Goal: Task Accomplishment & Management: Complete application form

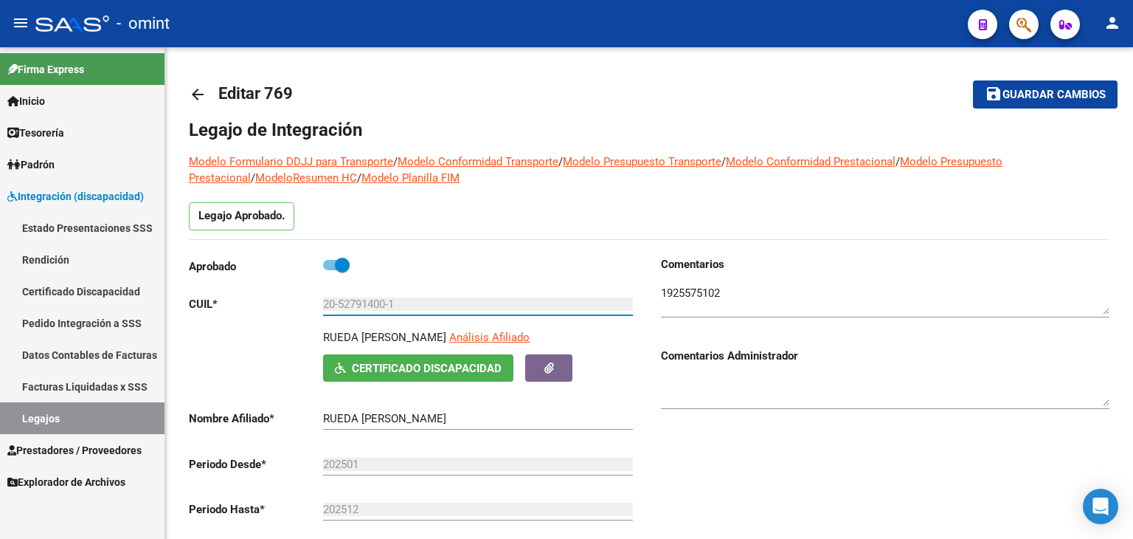
scroll to position [51, 0]
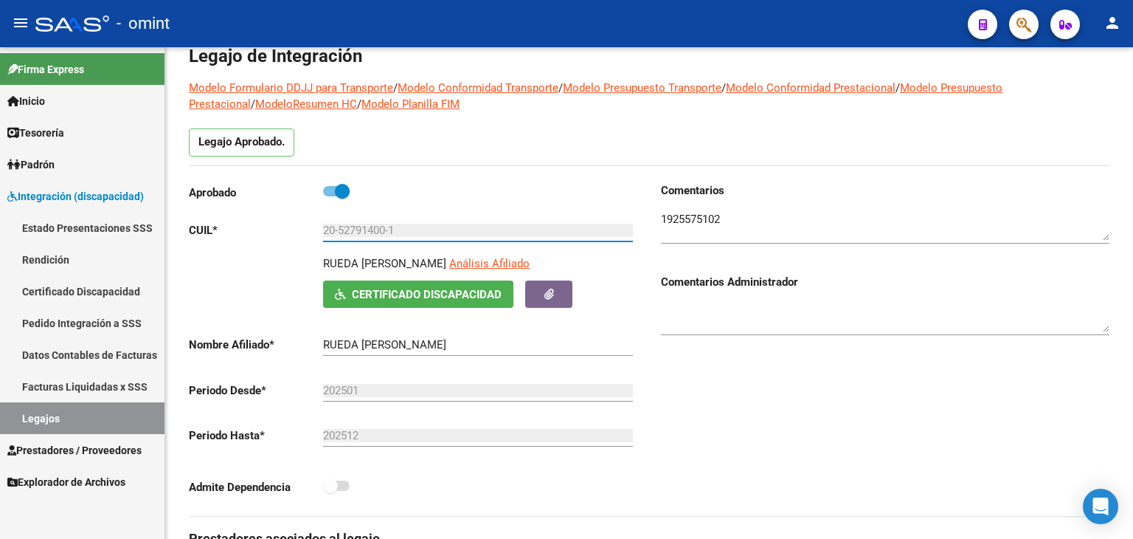
click at [105, 409] on link "Legajos" at bounding box center [82, 418] width 165 height 32
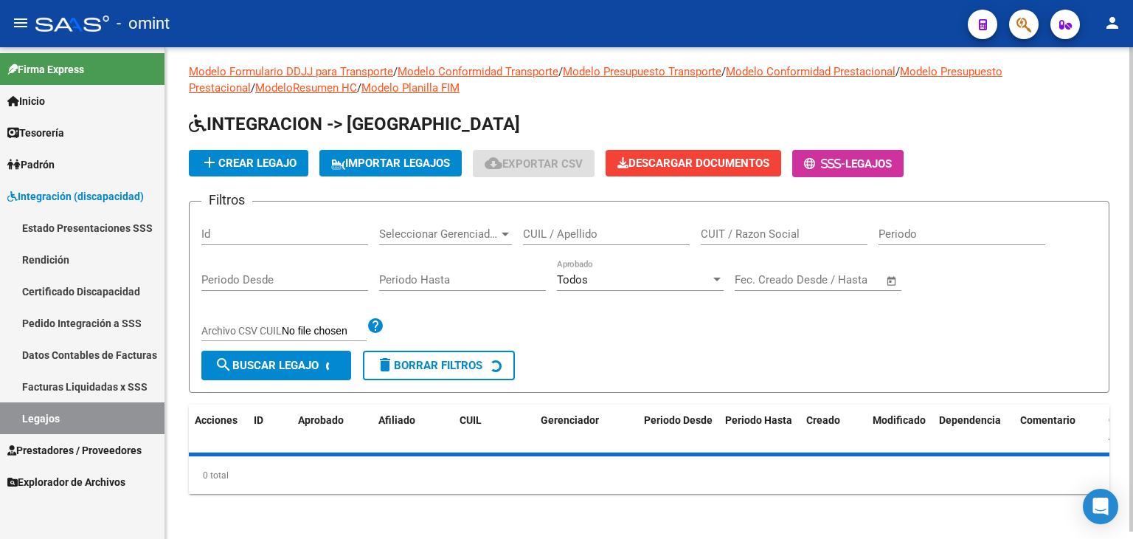
scroll to position [74, 0]
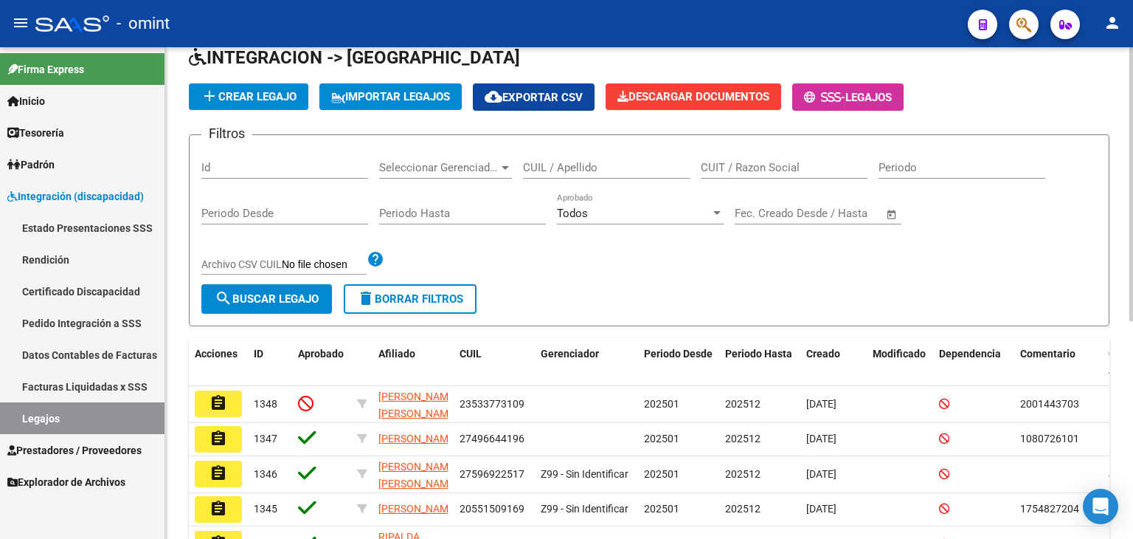
click at [581, 172] on input "CUIL / Apellido" at bounding box center [606, 167] width 167 height 13
paste input "20590955826"
type input "20590955826"
click at [317, 299] on span "search Buscar Legajo" at bounding box center [267, 298] width 104 height 13
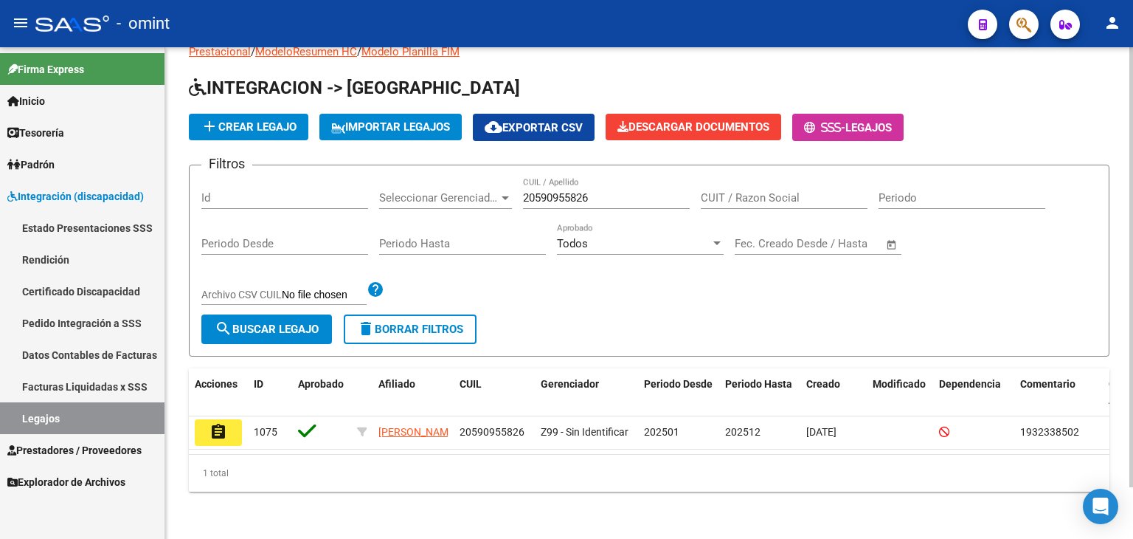
scroll to position [58, 0]
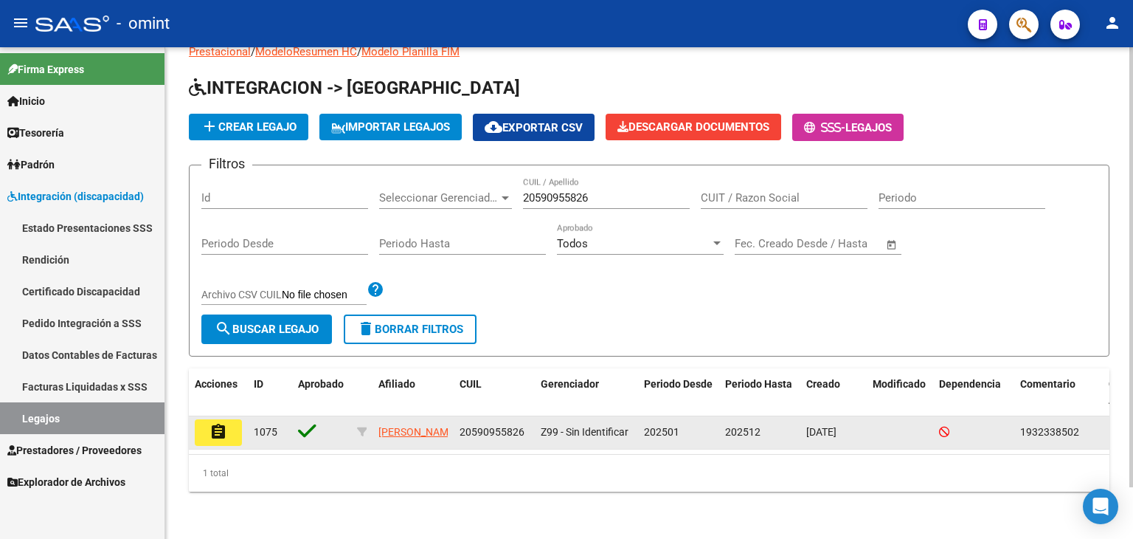
click at [220, 423] on mat-icon "assignment" at bounding box center [219, 432] width 18 height 18
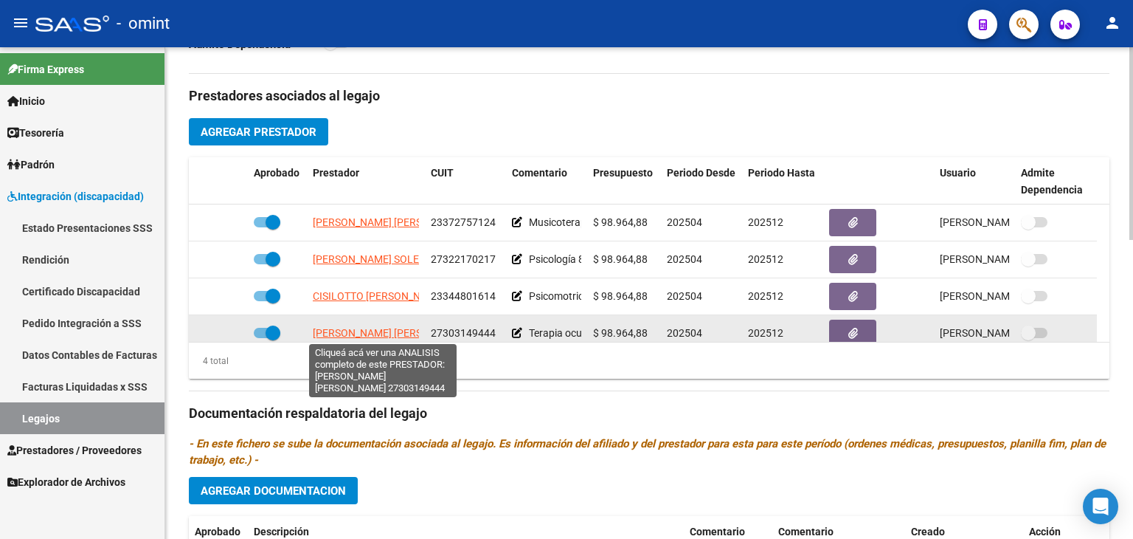
click at [390, 327] on span "[PERSON_NAME] [PERSON_NAME]" at bounding box center [393, 333] width 160 height 12
type textarea "27303149444"
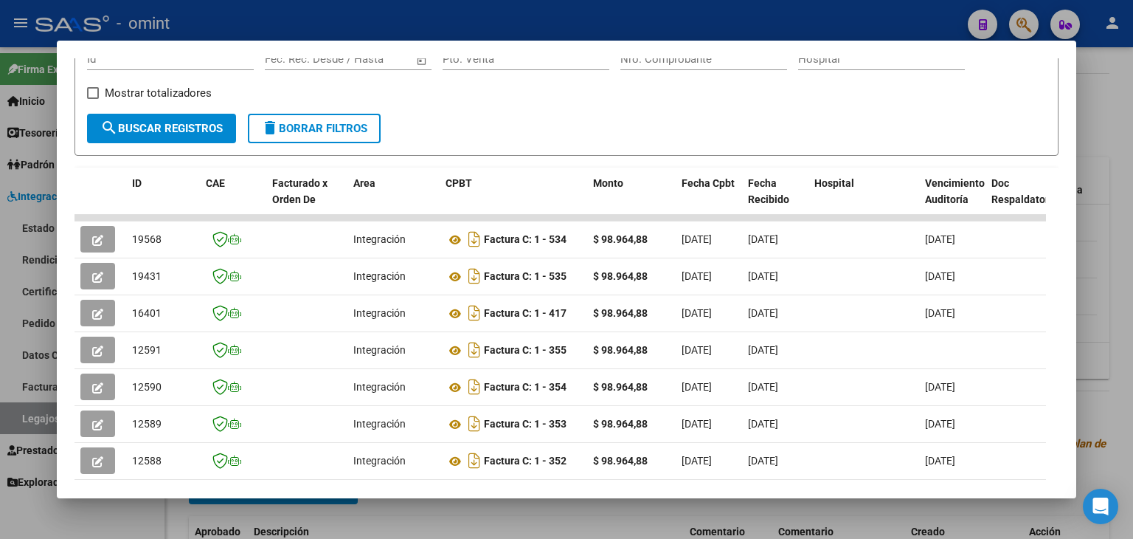
scroll to position [221, 0]
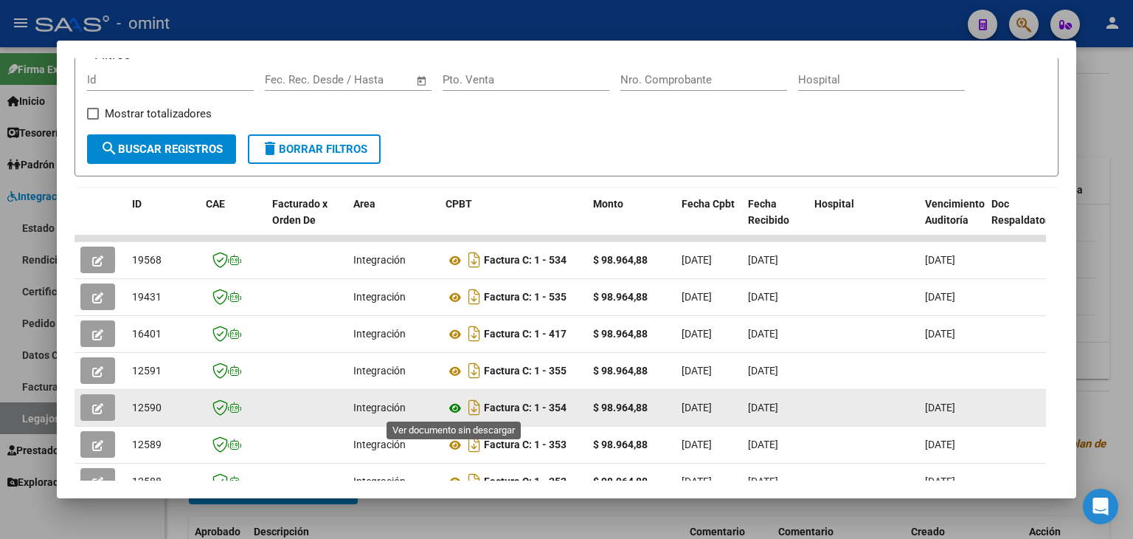
click at [453, 404] on icon at bounding box center [455, 408] width 19 height 18
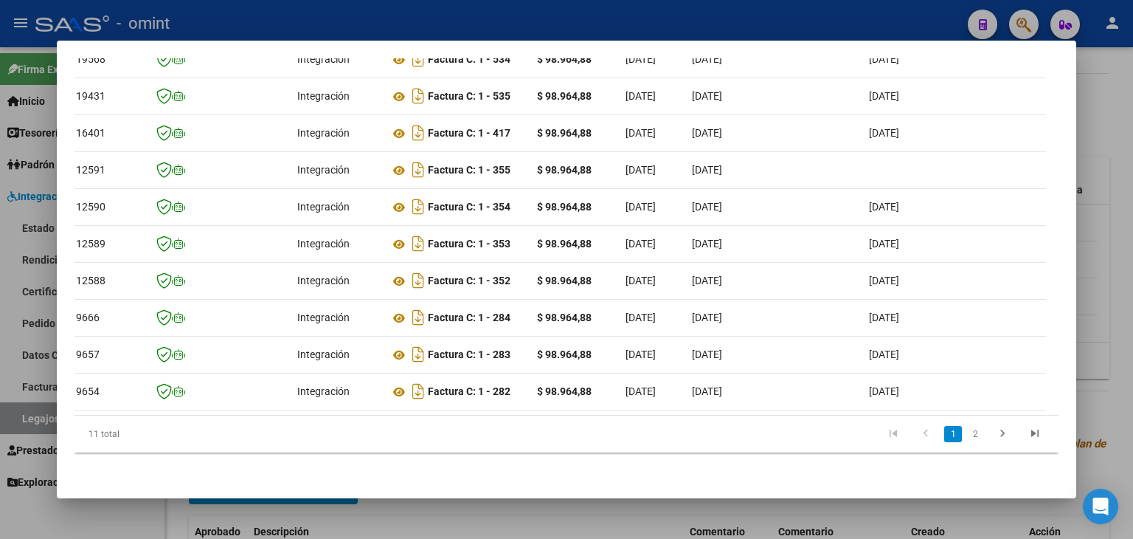
scroll to position [0, 0]
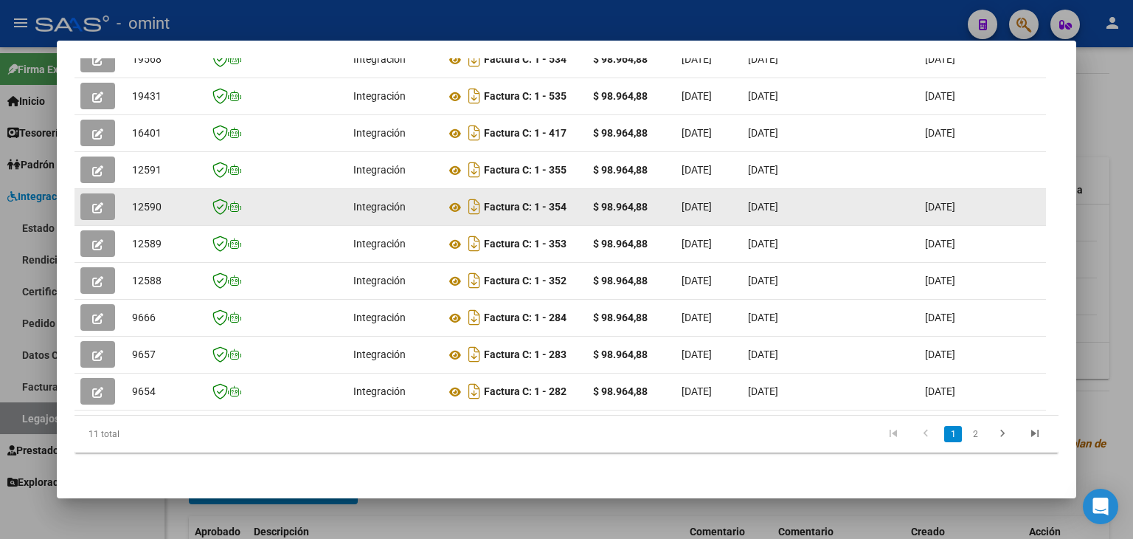
click at [92, 193] on button "button" at bounding box center [97, 206] width 35 height 27
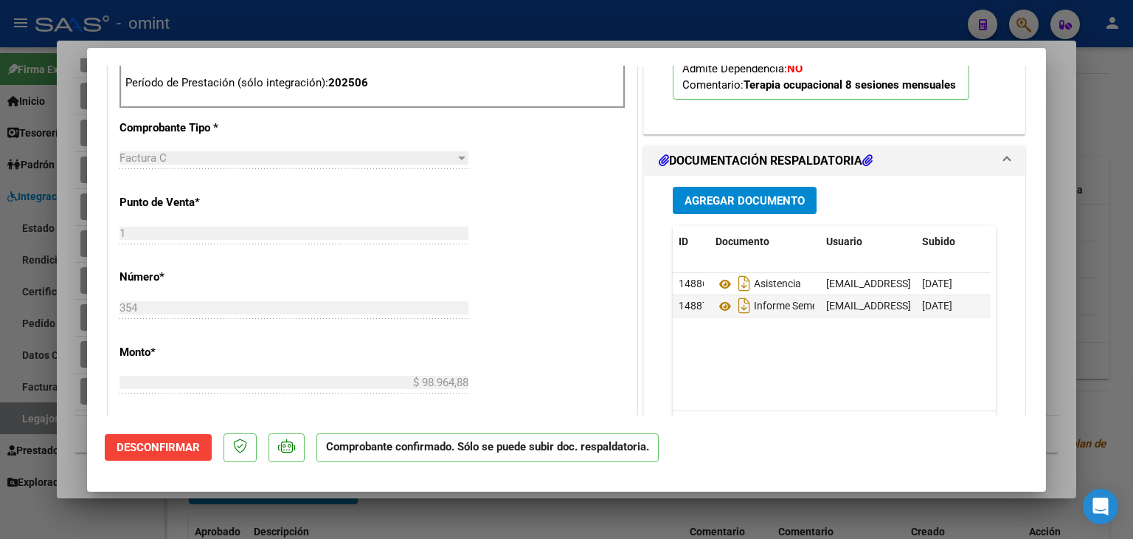
scroll to position [738, 0]
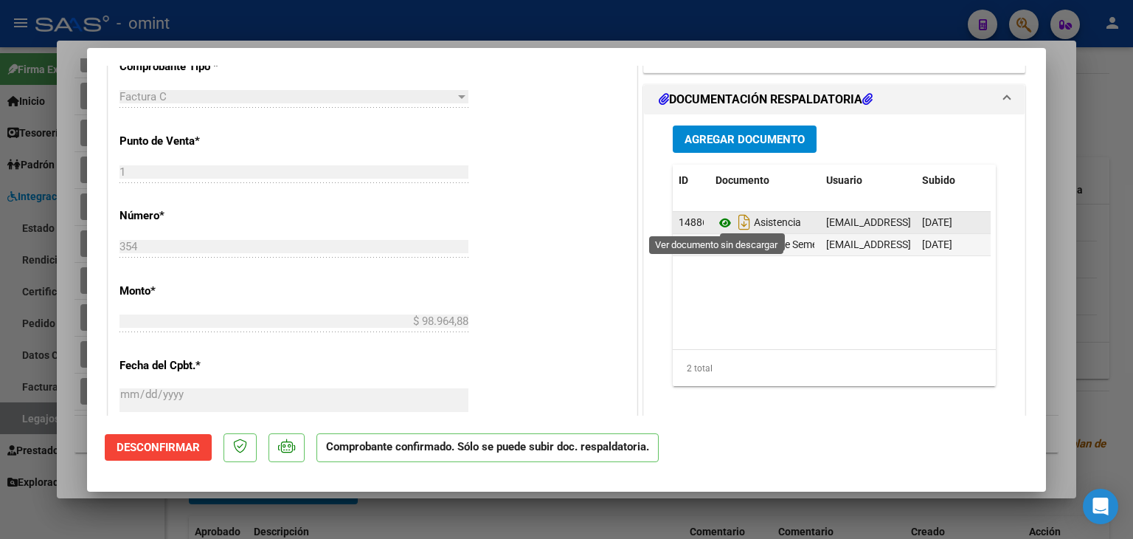
click at [720, 220] on icon at bounding box center [725, 223] width 19 height 18
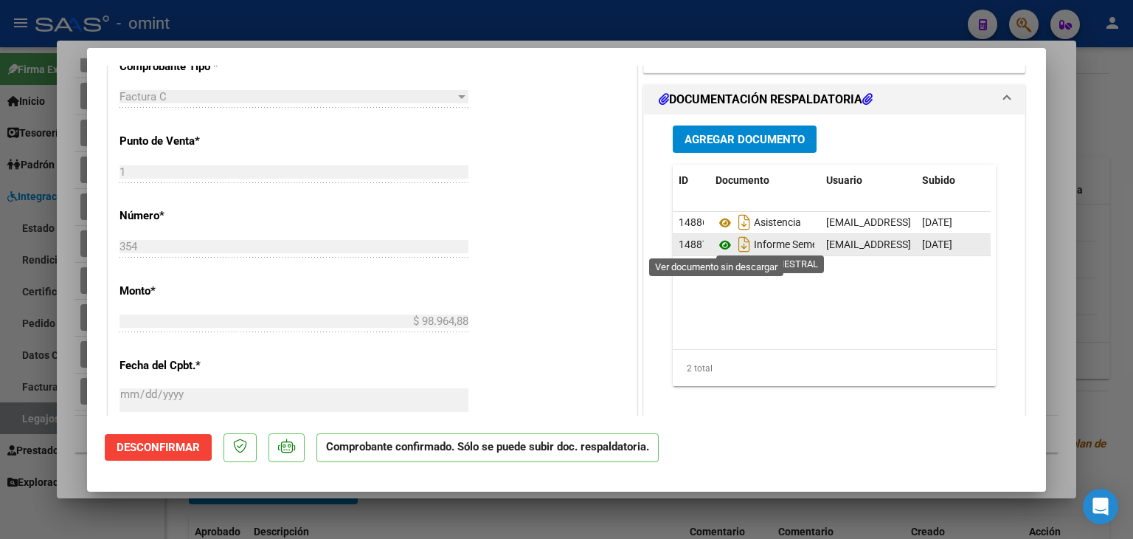
click at [716, 240] on icon at bounding box center [725, 245] width 19 height 18
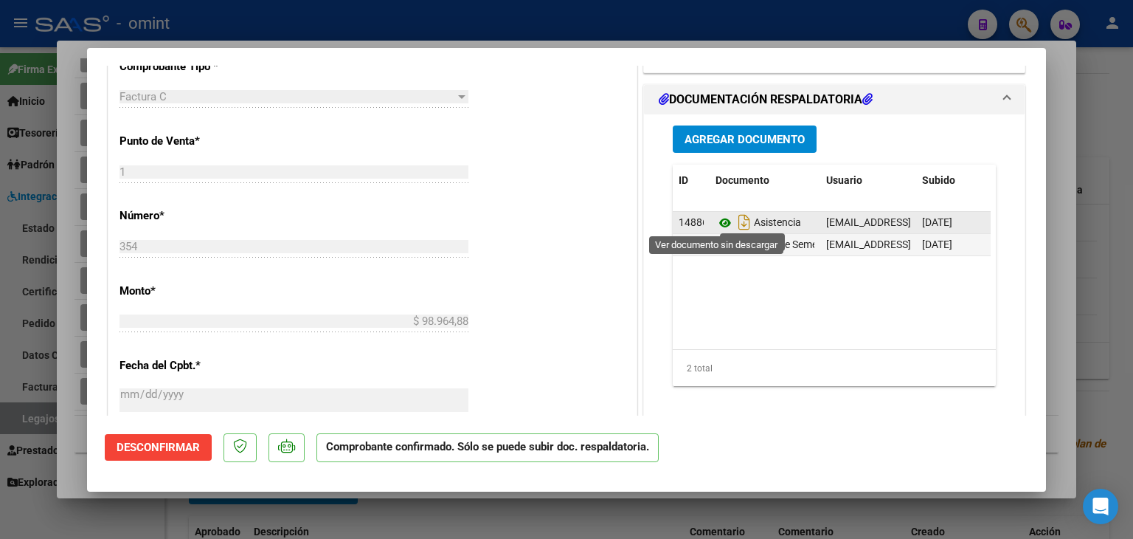
click at [719, 219] on icon at bounding box center [725, 223] width 19 height 18
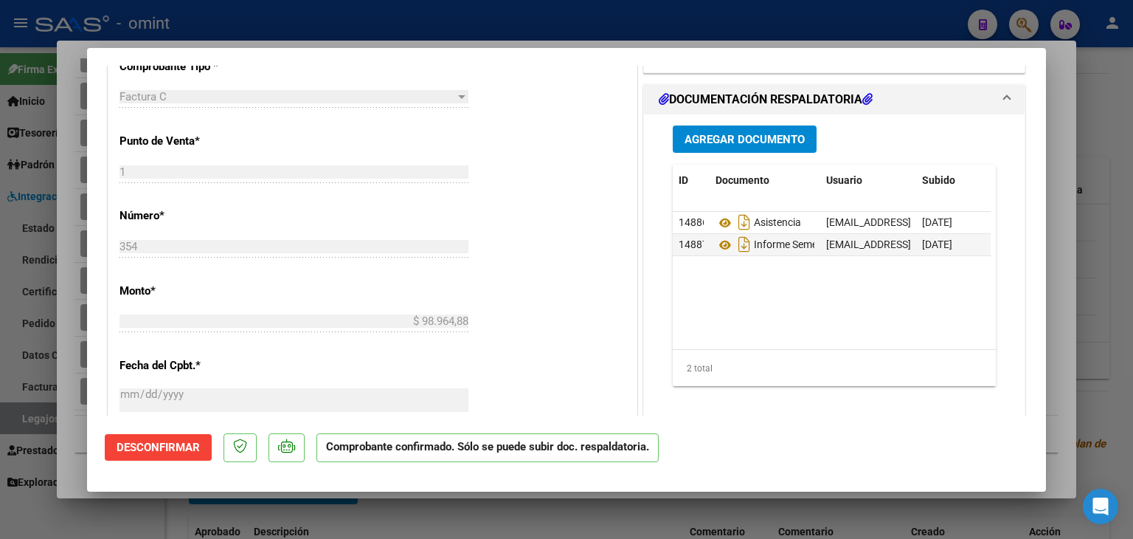
click at [765, 132] on span "Agregar Documento" at bounding box center [745, 138] width 120 height 13
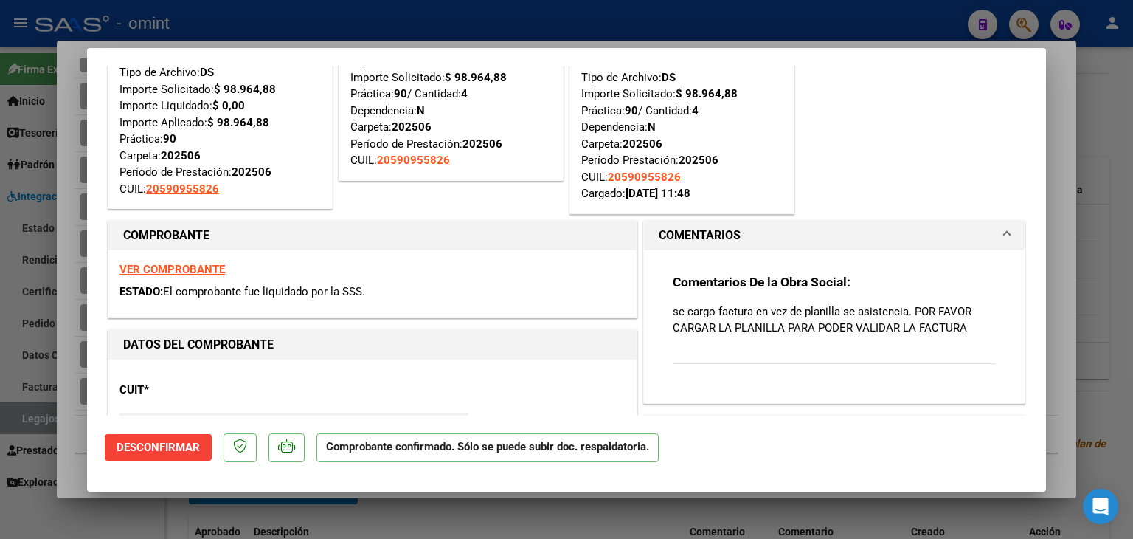
scroll to position [0, 0]
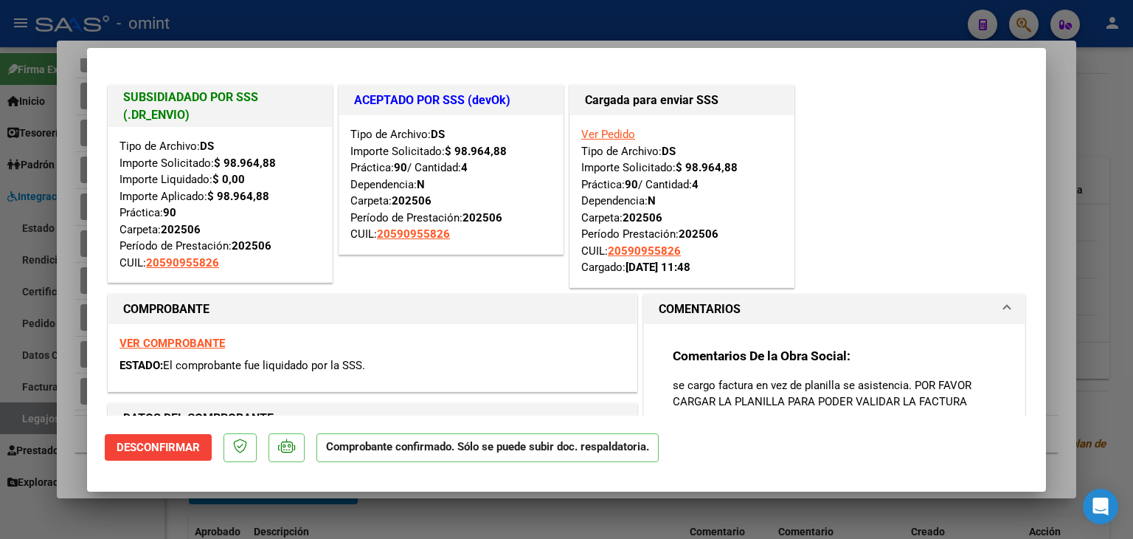
type input "$ 0,00"
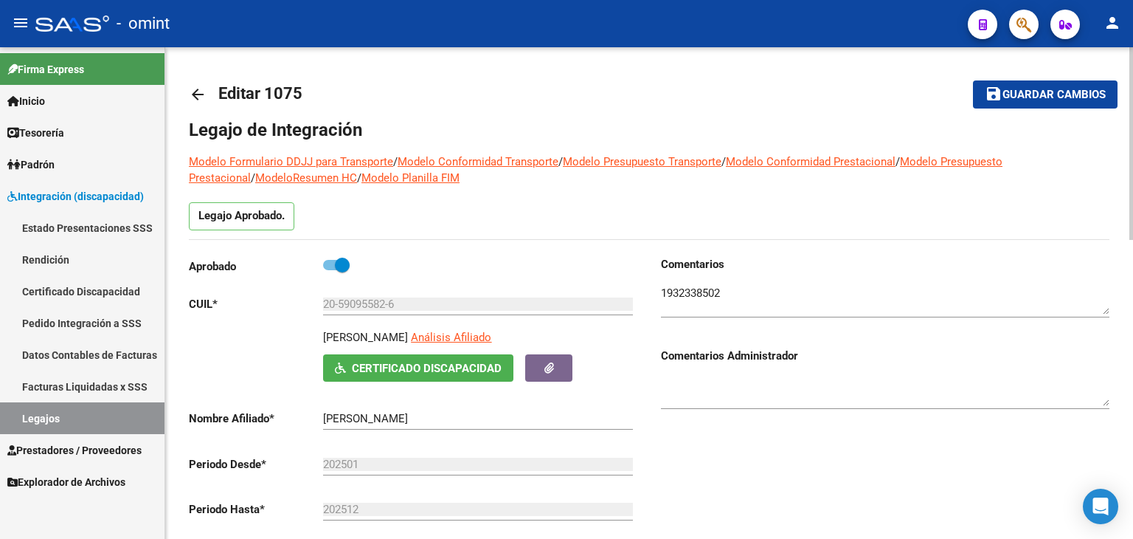
click at [1019, 92] on span "Guardar cambios" at bounding box center [1054, 95] width 103 height 13
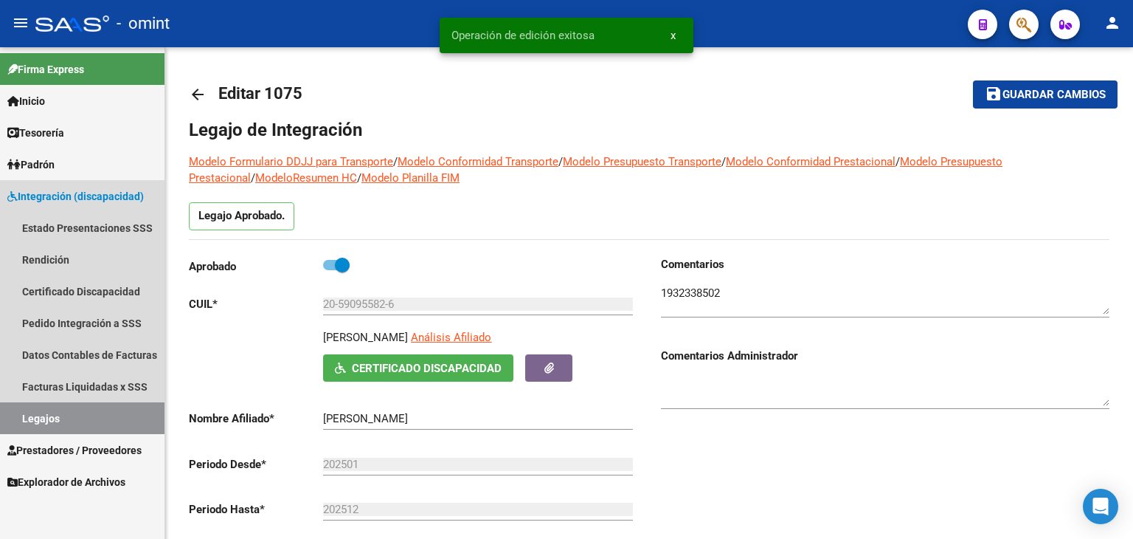
click at [60, 420] on link "Legajos" at bounding box center [82, 418] width 165 height 32
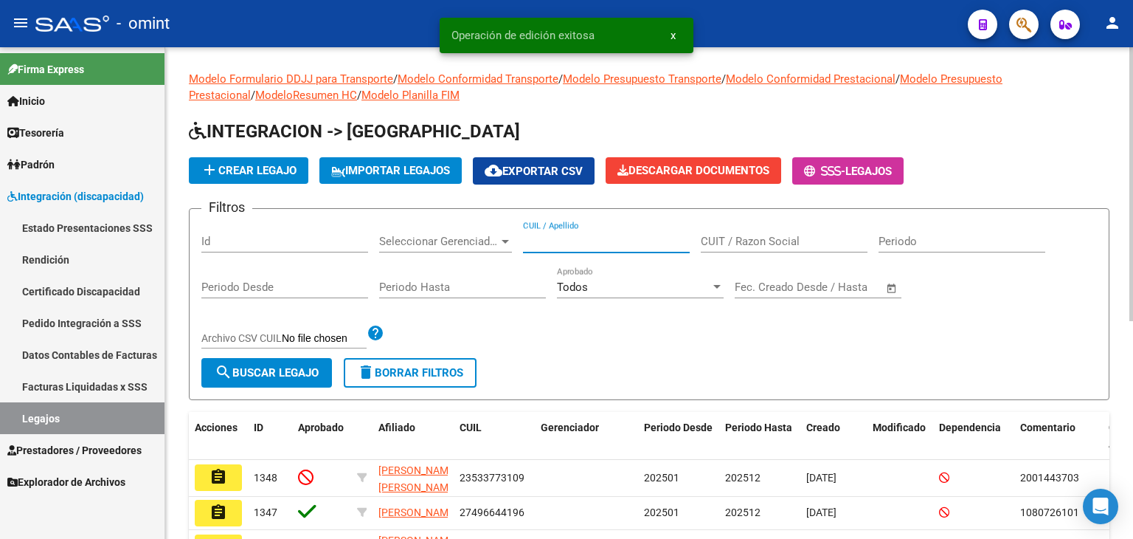
click at [587, 242] on input "CUIL / Apellido" at bounding box center [606, 241] width 167 height 13
paste input "23565806459"
type input "23565806459"
click at [252, 366] on span "search Buscar Legajo" at bounding box center [267, 372] width 104 height 13
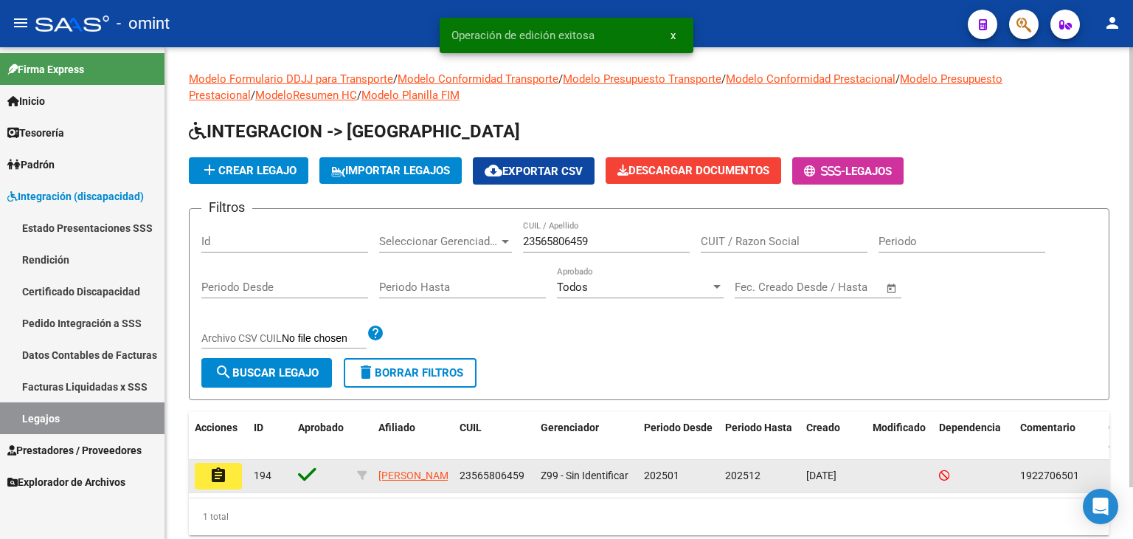
click at [215, 477] on mat-icon "assignment" at bounding box center [219, 475] width 18 height 18
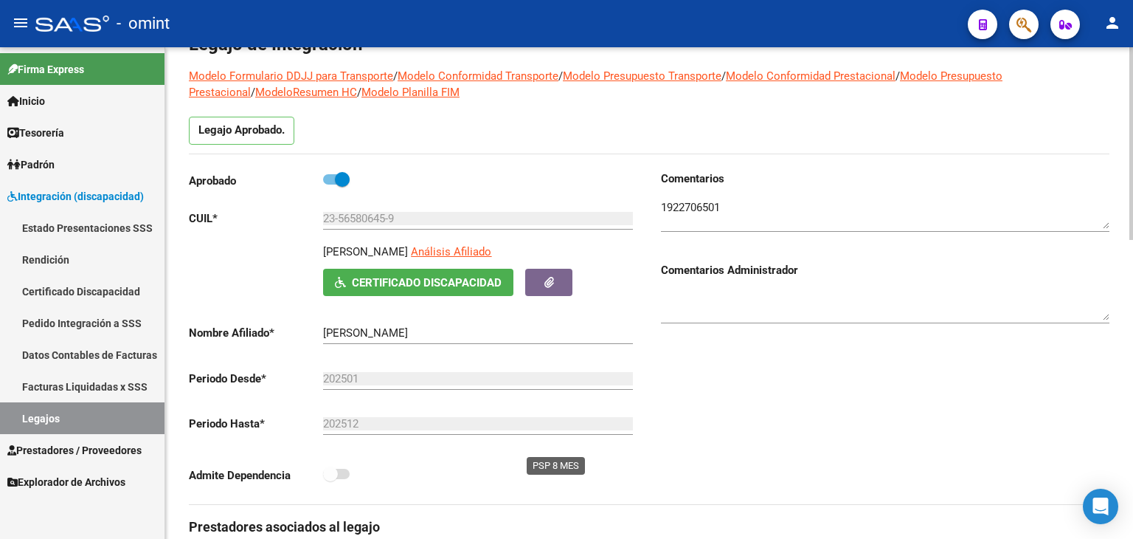
scroll to position [369, 0]
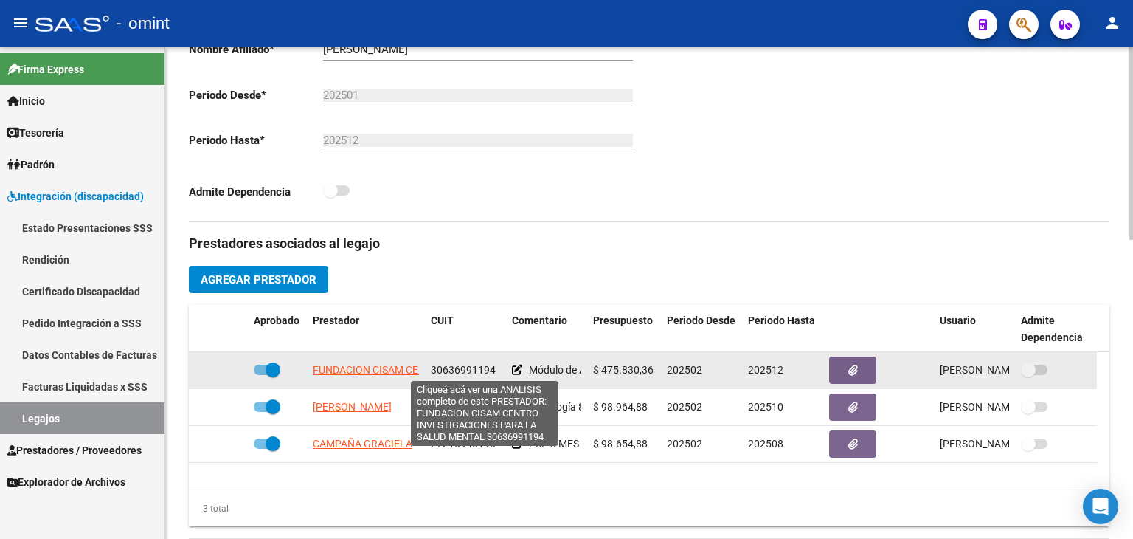
click at [361, 362] on app-link-go-to "FUNDACION CISAM CENTRO INVESTIGACIONES PARA LA SALUD MENTAL" at bounding box center [484, 370] width 342 height 17
click at [345, 367] on span "FUNDACION CISAM CENTRO INVESTIGACIONES PARA LA SALUD MENTAL" at bounding box center [484, 370] width 342 height 12
type textarea "30636991194"
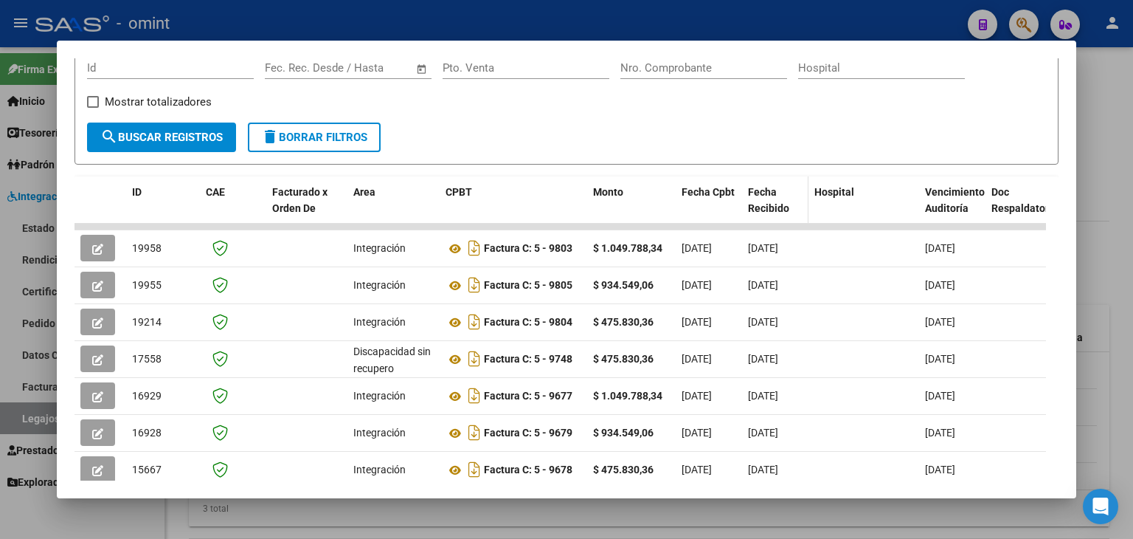
scroll to position [213, 0]
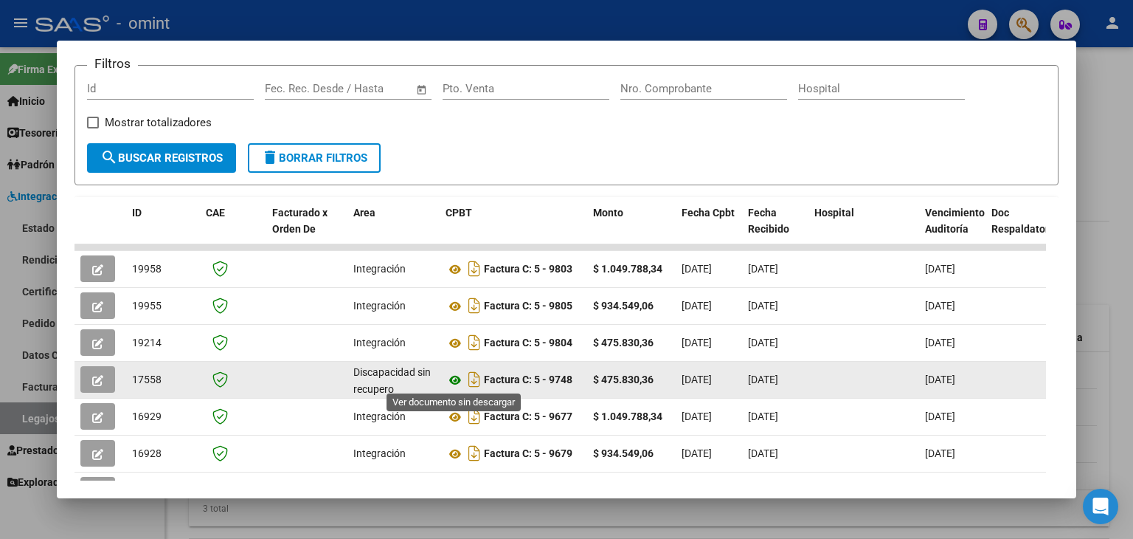
click at [452, 379] on icon at bounding box center [455, 380] width 19 height 18
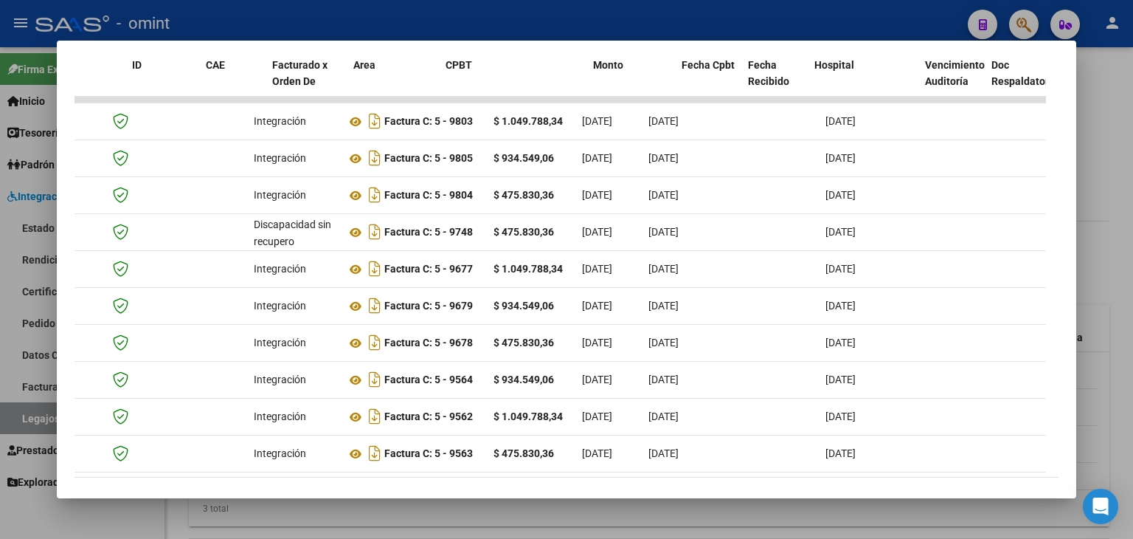
scroll to position [0, 0]
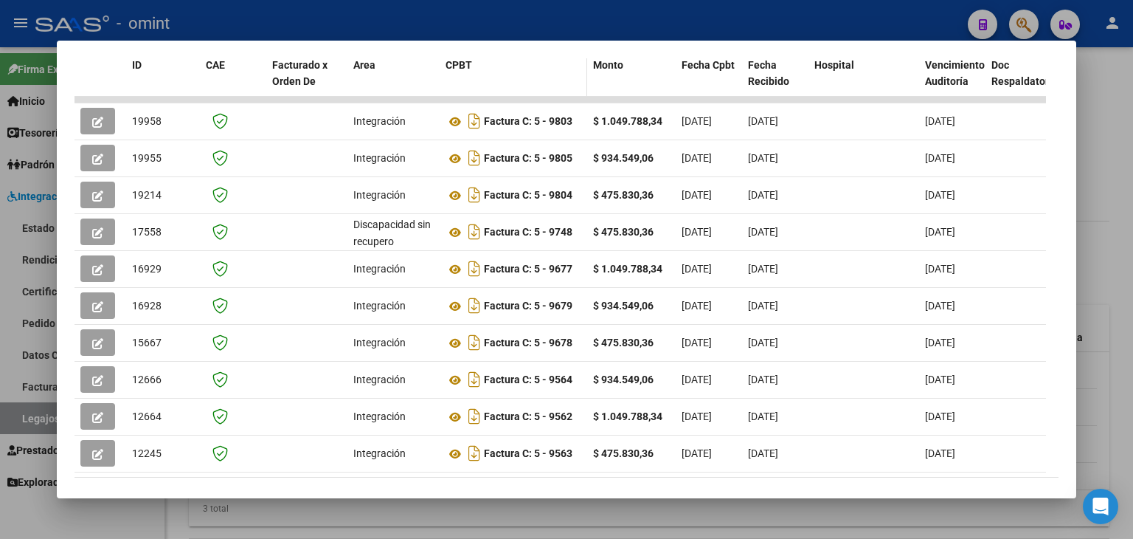
click at [442, 59] on datatable-header-cell "CPBT" at bounding box center [514, 81] width 148 height 65
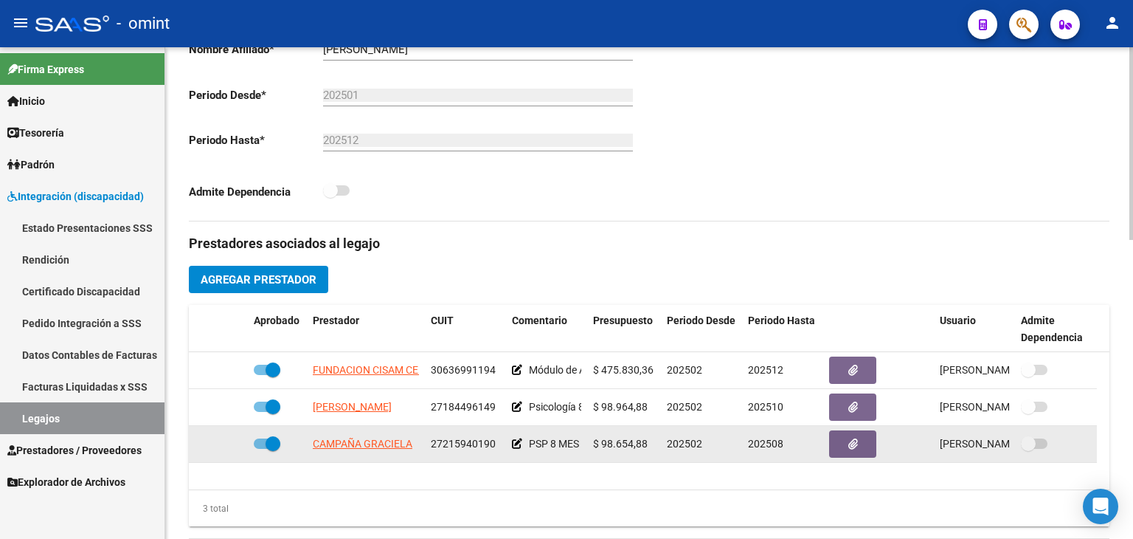
click at [458, 444] on span "27215940190" at bounding box center [463, 444] width 65 height 12
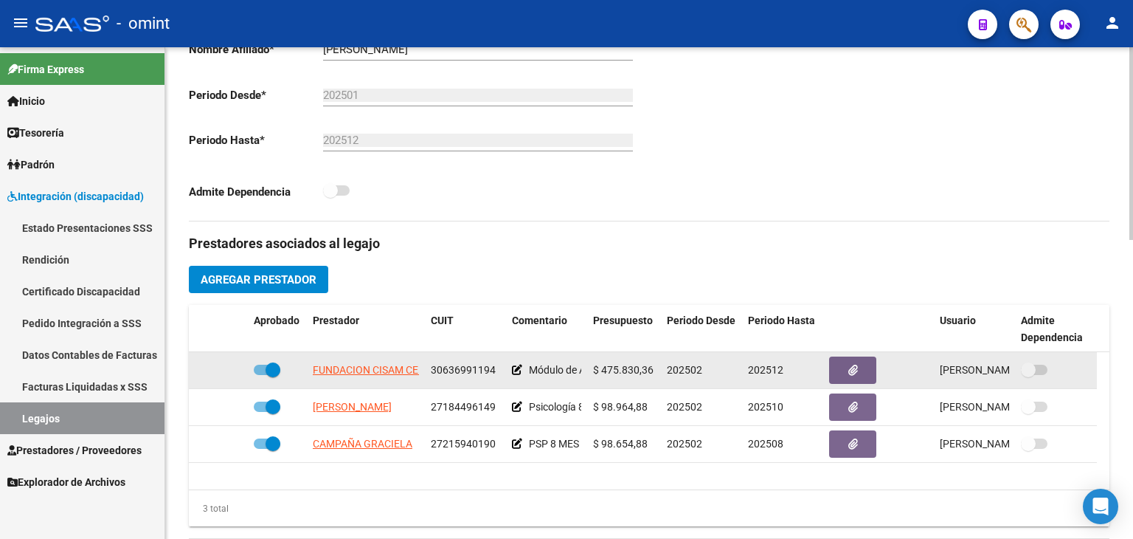
click at [444, 367] on span "30636991194" at bounding box center [463, 370] width 65 height 12
copy span "30636991194"
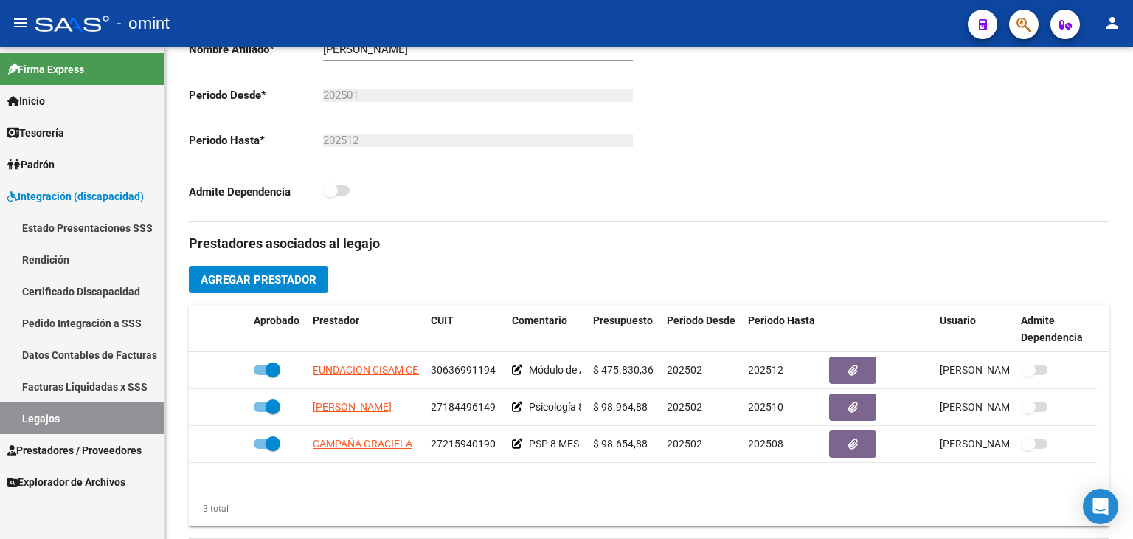
click at [35, 410] on link "Legajos" at bounding box center [82, 418] width 165 height 32
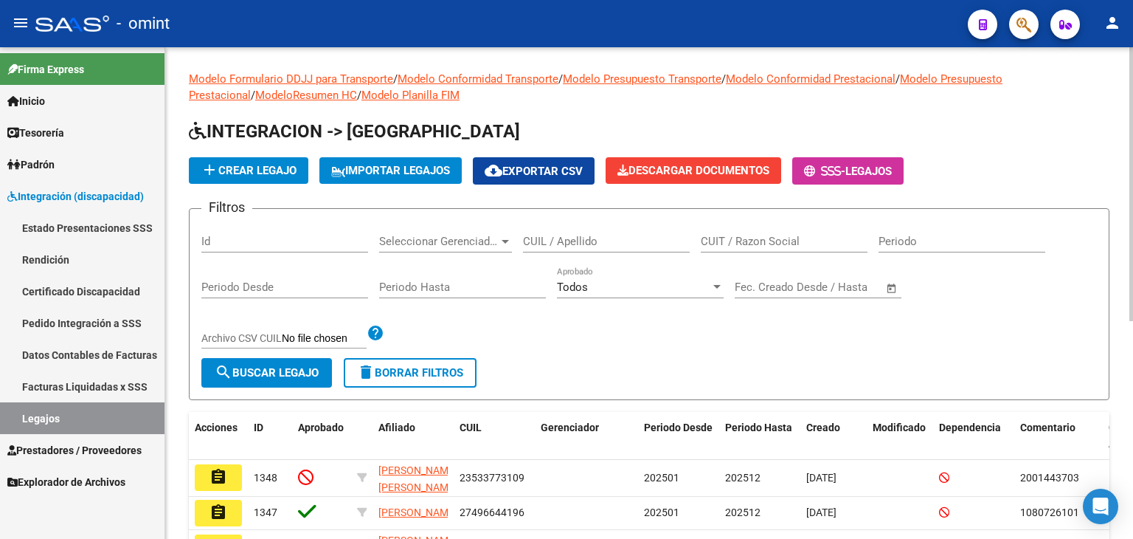
click at [572, 243] on input "CUIL / Apellido" at bounding box center [606, 241] width 167 height 13
paste input "27569402706"
type input "27569402706"
click at [277, 377] on button "search Buscar Legajo" at bounding box center [266, 373] width 131 height 30
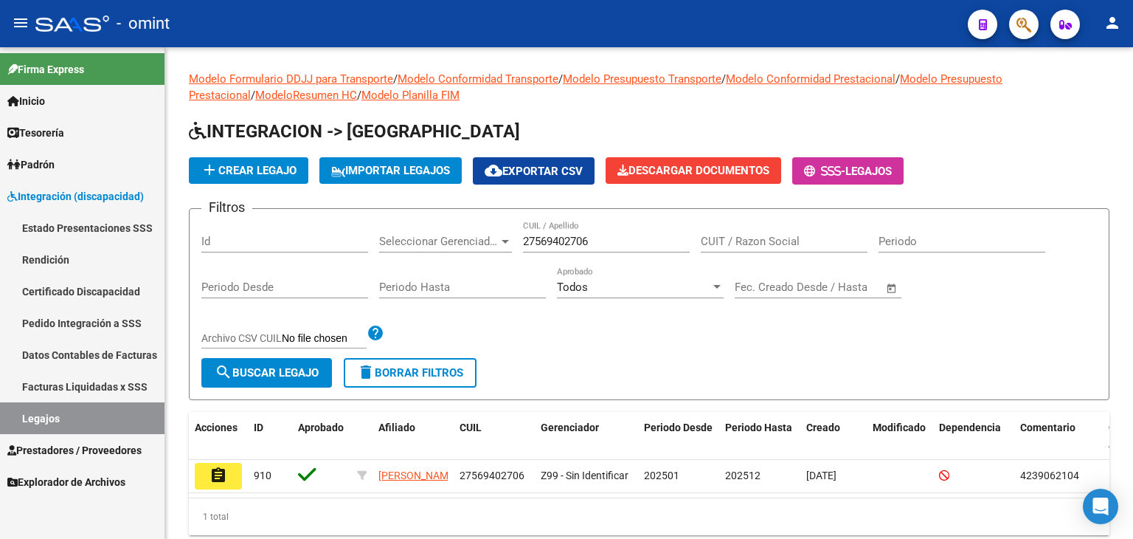
click at [221, 473] on mat-icon "assignment" at bounding box center [219, 475] width 18 height 18
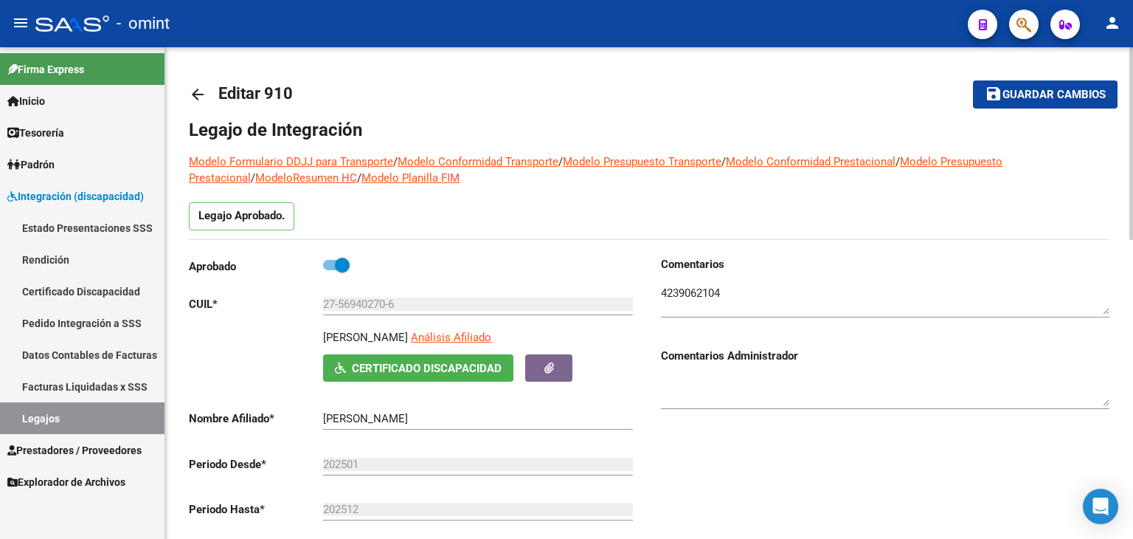
scroll to position [369, 0]
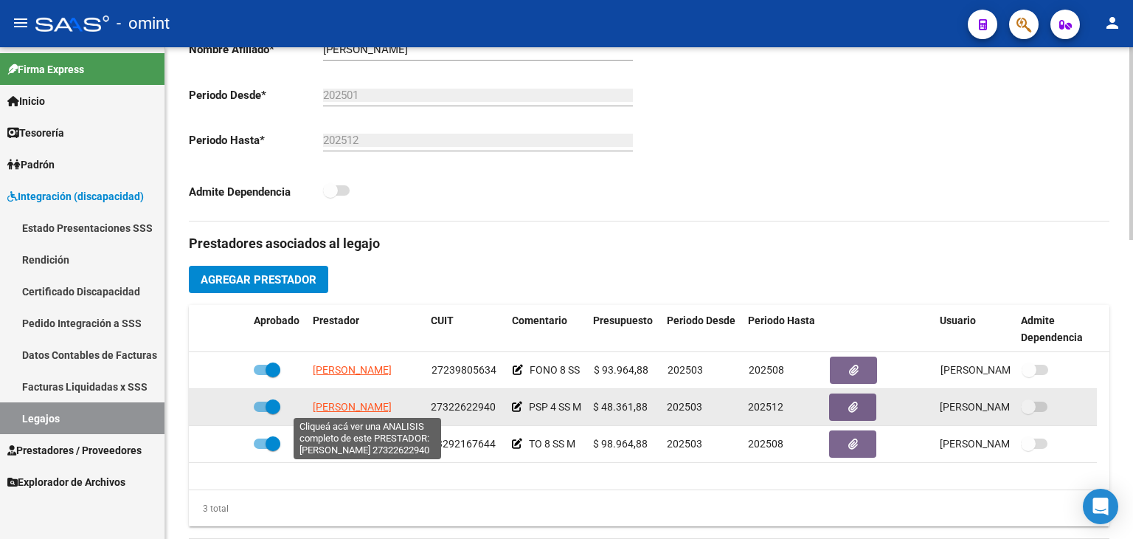
click at [331, 403] on span "[PERSON_NAME]" at bounding box center [352, 407] width 79 height 12
type textarea "27322622940"
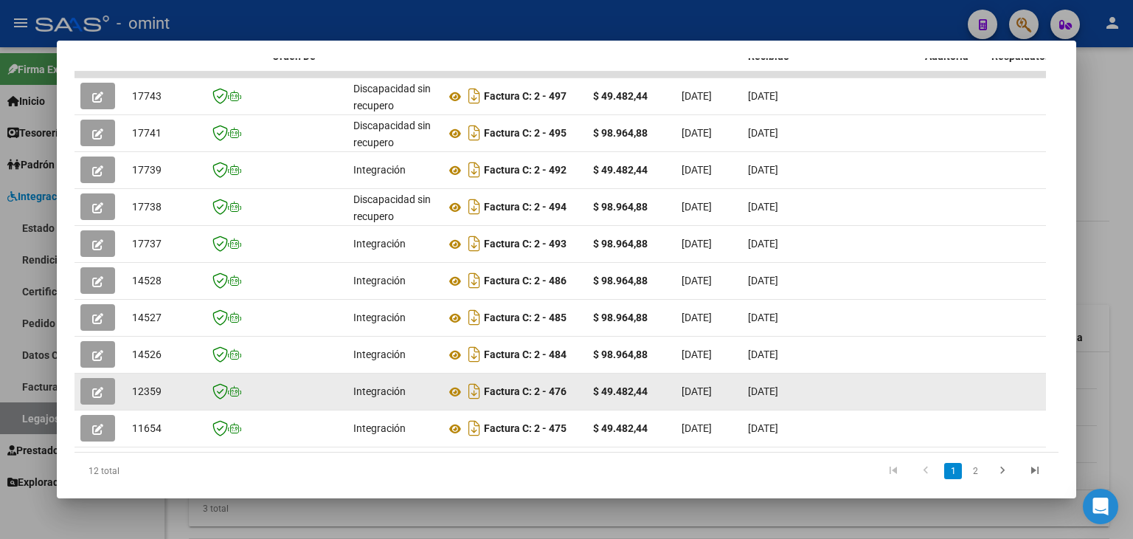
scroll to position [360, 0]
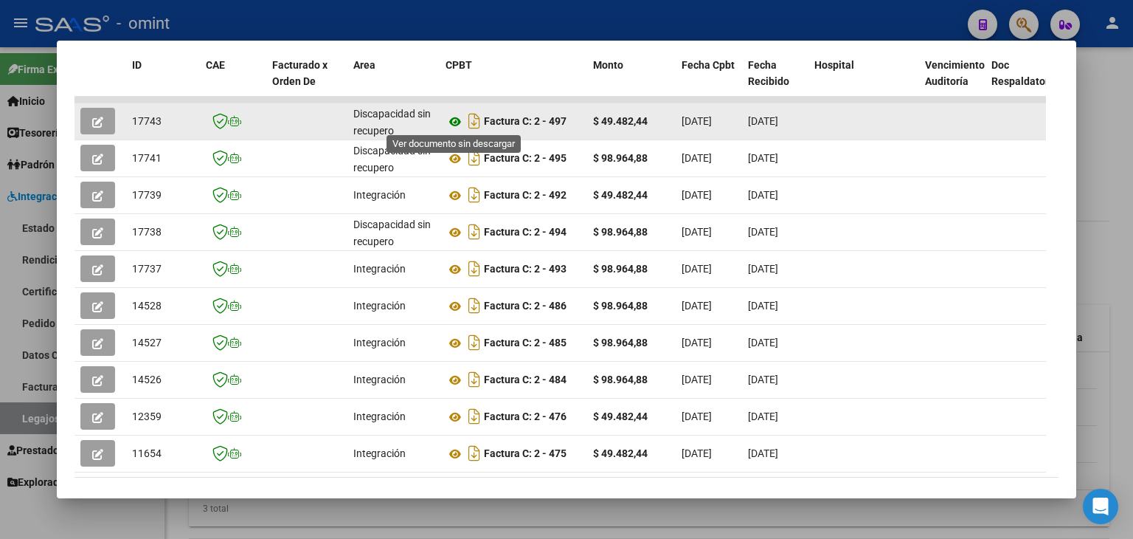
click at [456, 124] on icon at bounding box center [455, 122] width 19 height 18
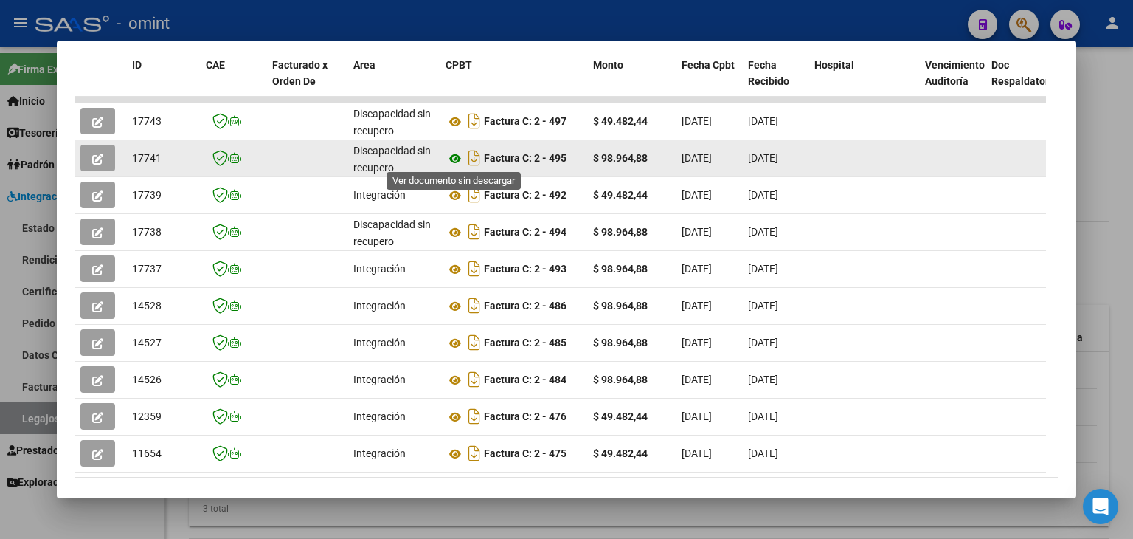
click at [458, 158] on icon at bounding box center [455, 159] width 19 height 18
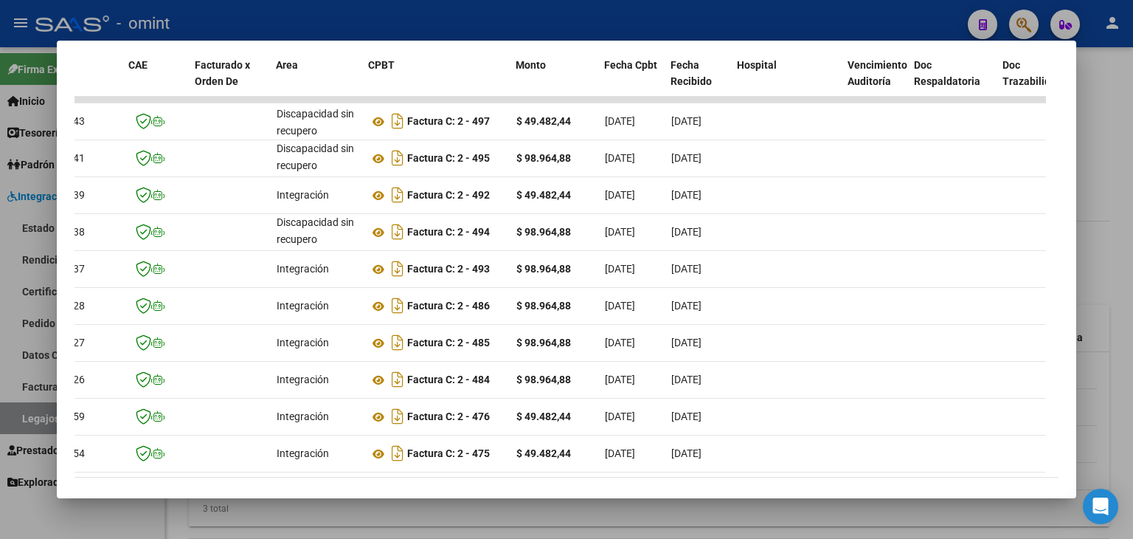
scroll to position [0, 0]
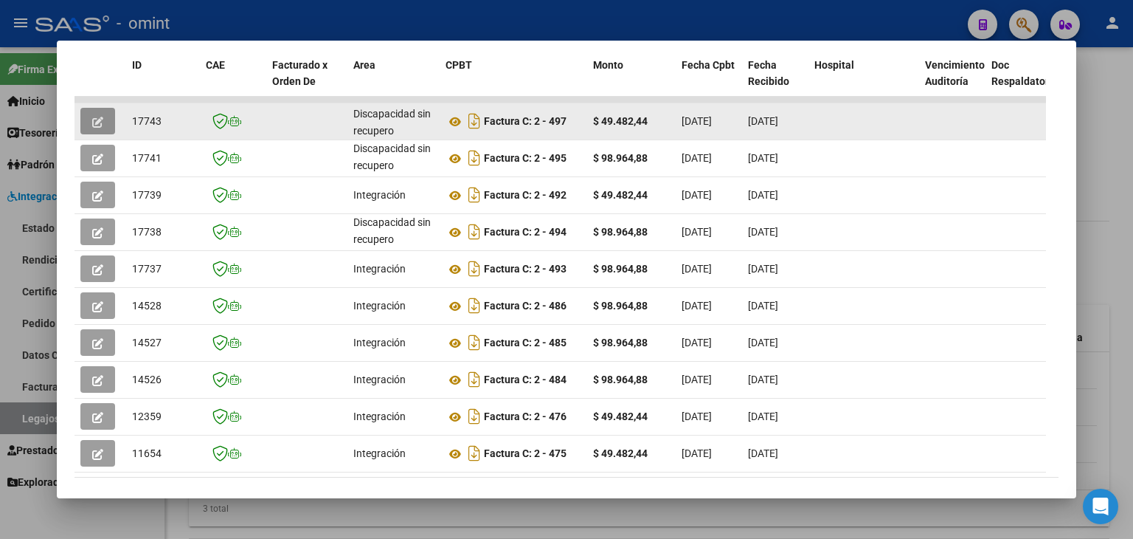
click at [95, 122] on icon "button" at bounding box center [97, 122] width 11 height 11
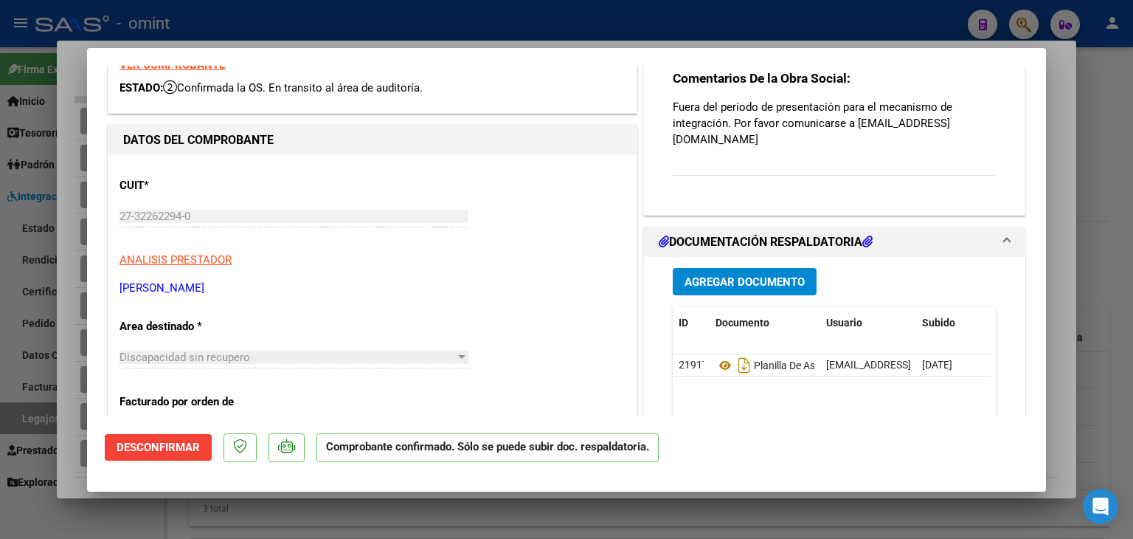
scroll to position [74, 0]
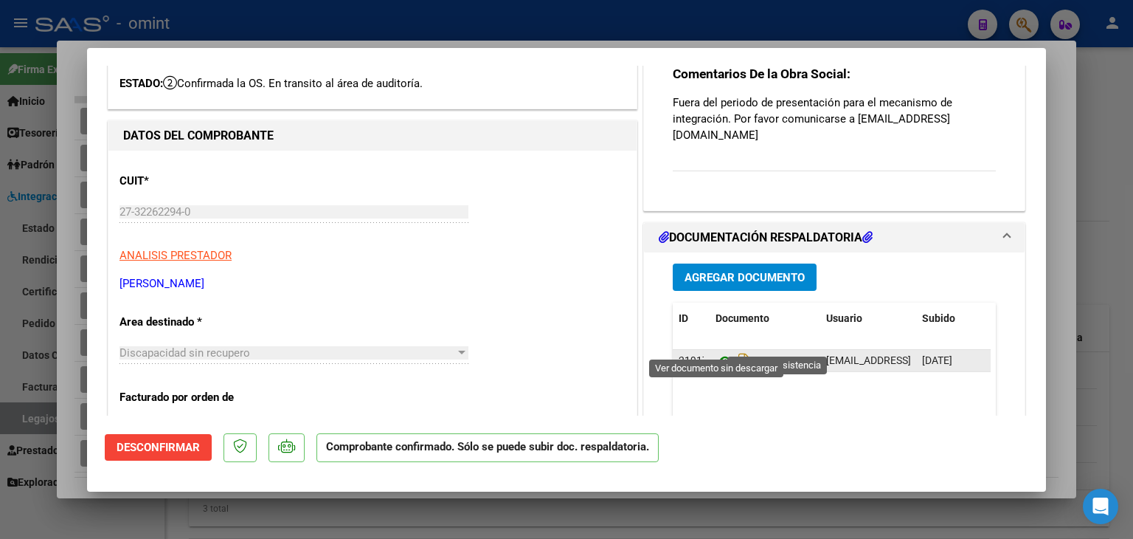
click at [717, 352] on icon at bounding box center [725, 361] width 19 height 18
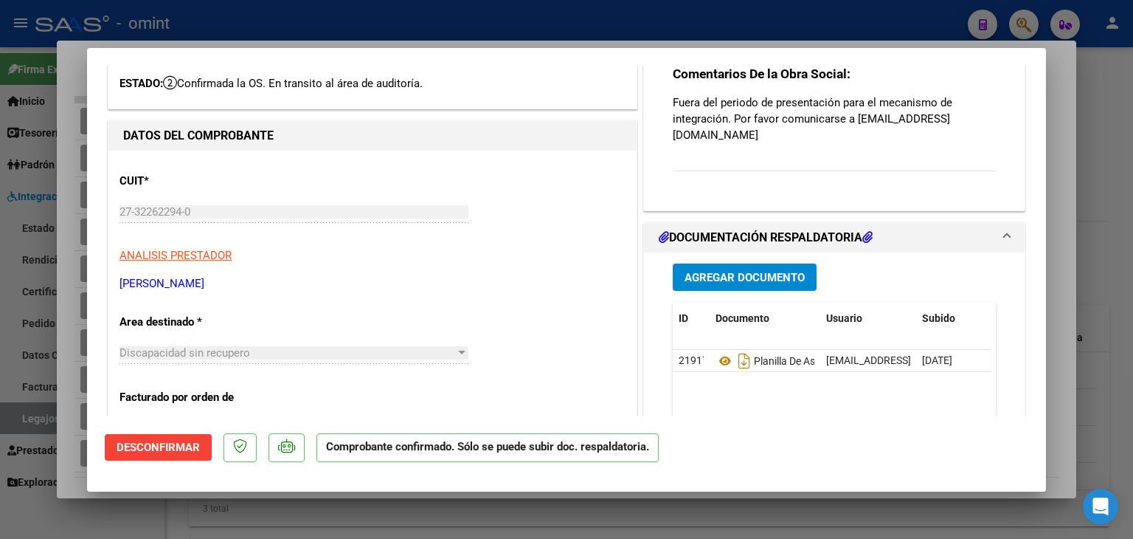
type input "$ 0,00"
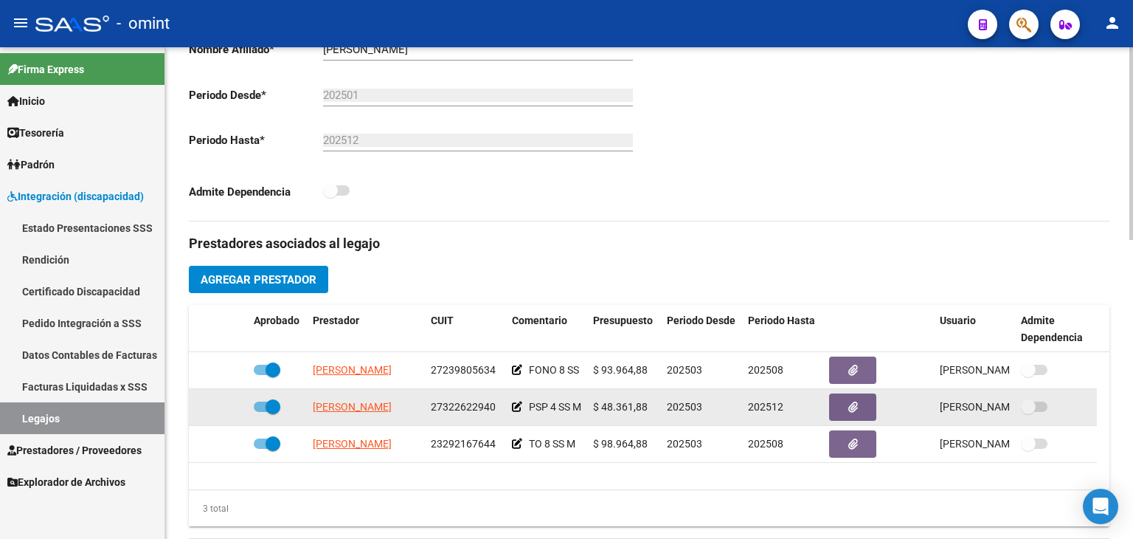
click at [440, 402] on span "27322622940" at bounding box center [463, 407] width 65 height 12
copy span "27322622940"
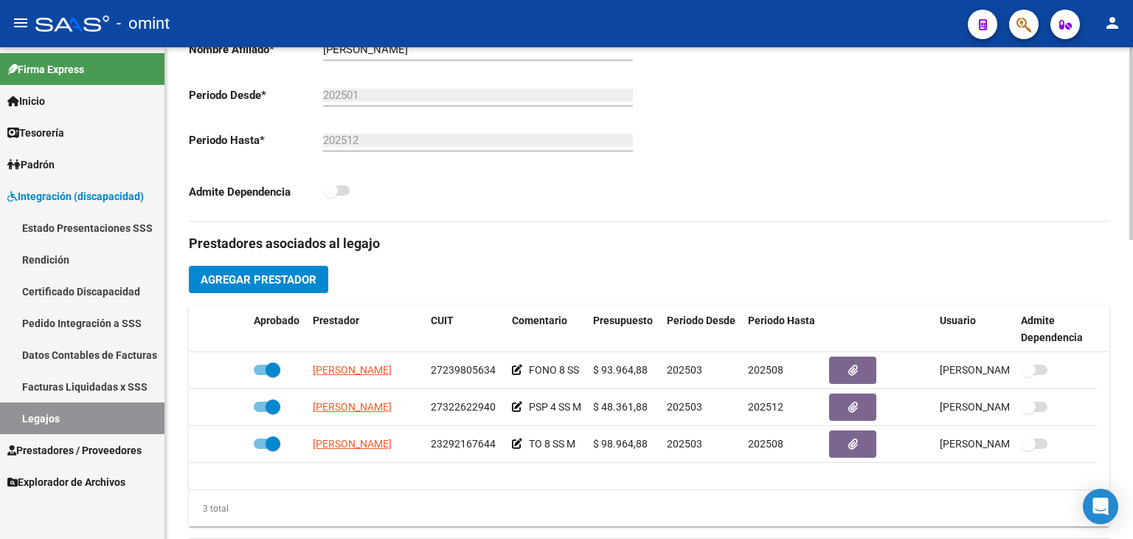
drag, startPoint x: 334, startPoint y: 497, endPoint x: 357, endPoint y: 536, distance: 44.7
click at [334, 497] on div "3 total" at bounding box center [649, 508] width 921 height 37
click at [446, 216] on div "Aprobado CUIL * 27-56940270-6 Ingresar CUIL [PERSON_NAME] Afiliado Certificado …" at bounding box center [419, 54] width 460 height 334
